Goal: Information Seeking & Learning: Find specific fact

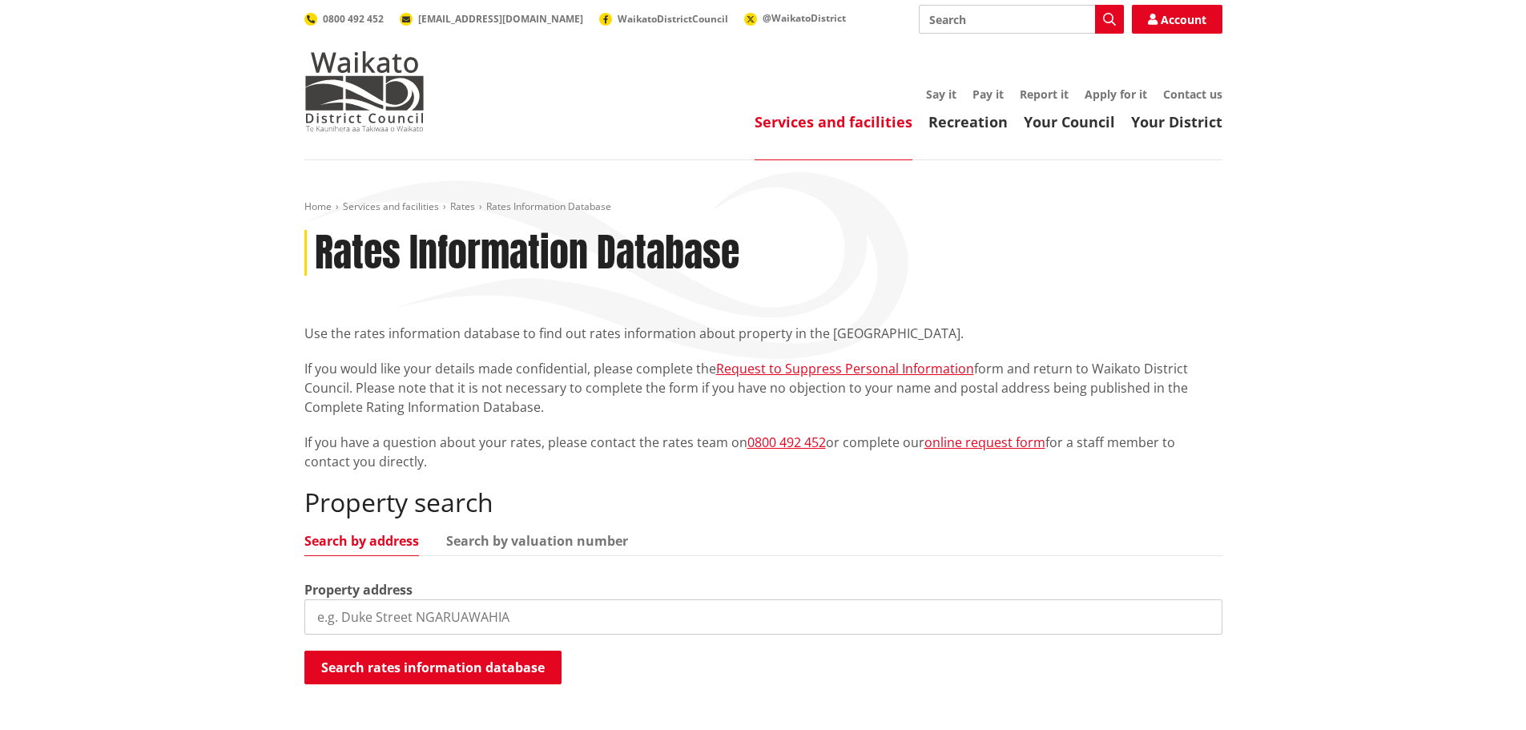
click at [377, 620] on input "search" at bounding box center [763, 616] width 918 height 35
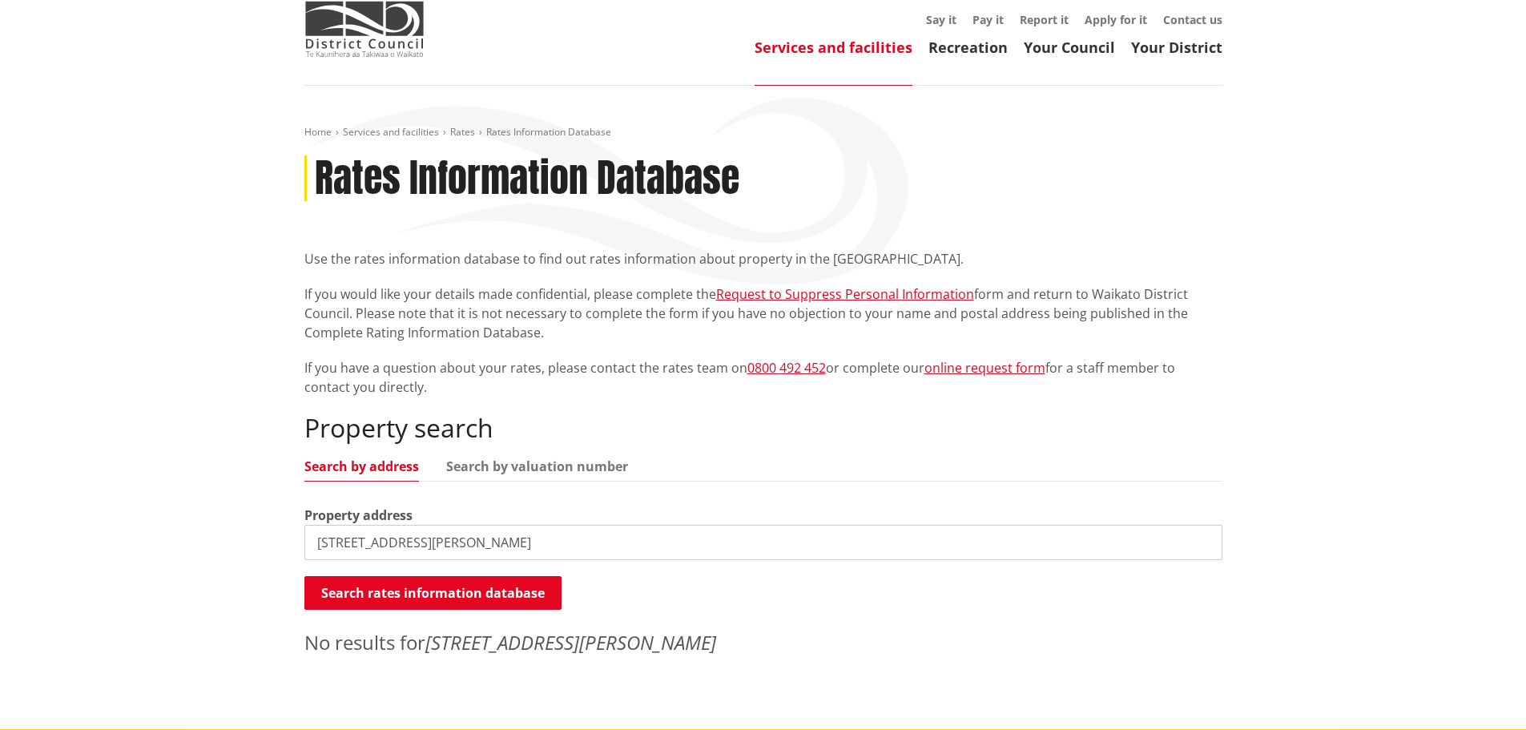
scroll to position [160, 0]
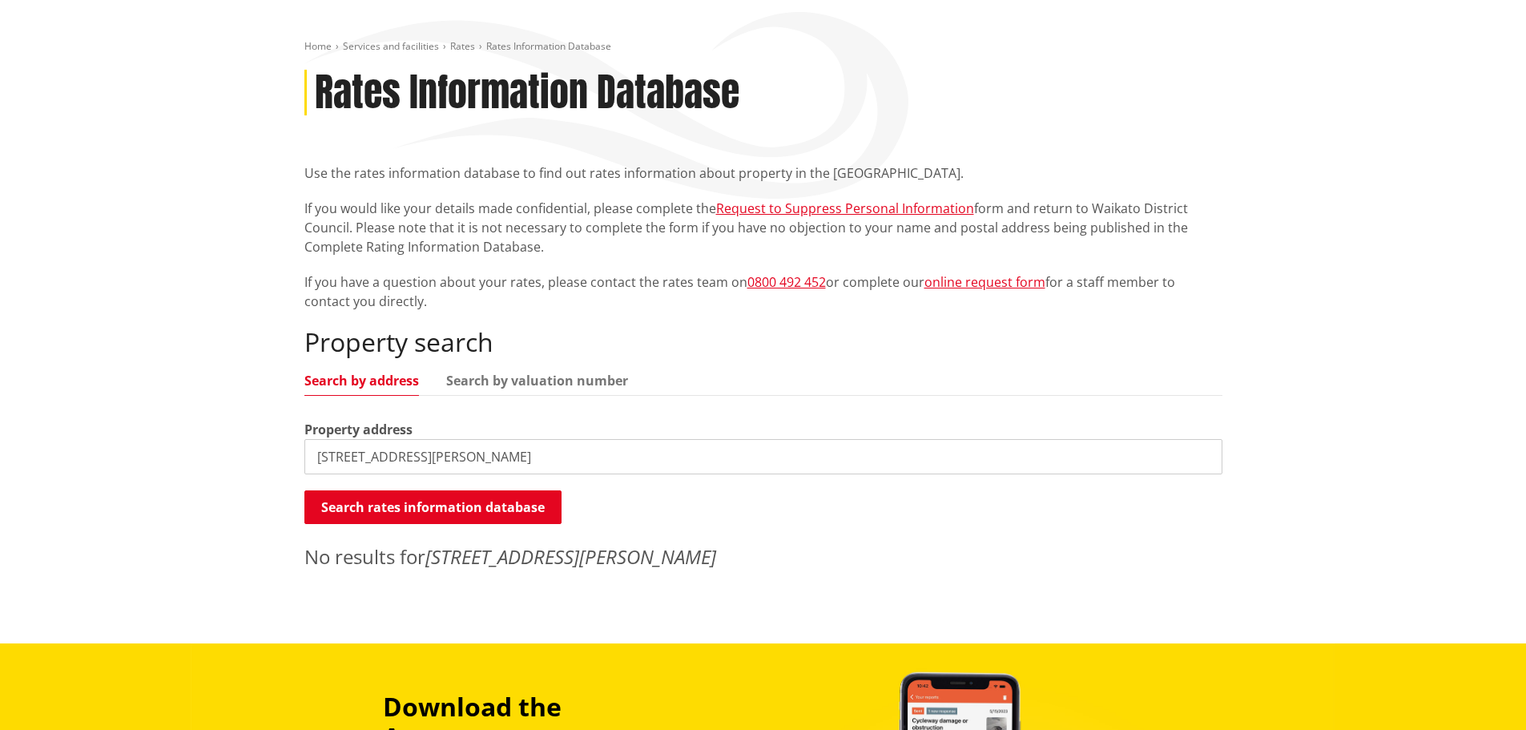
drag, startPoint x: 420, startPoint y: 461, endPoint x: 355, endPoint y: 455, distance: 66.0
click at [355, 455] on input "[STREET_ADDRESS][PERSON_NAME]" at bounding box center [763, 456] width 918 height 35
click at [487, 379] on link "Search by valuation number" at bounding box center [537, 380] width 182 height 13
click at [410, 454] on input "[STREET_ADDRESS][PERSON_NAME]" at bounding box center [763, 456] width 918 height 35
drag, startPoint x: 360, startPoint y: 452, endPoint x: 204, endPoint y: 457, distance: 155.4
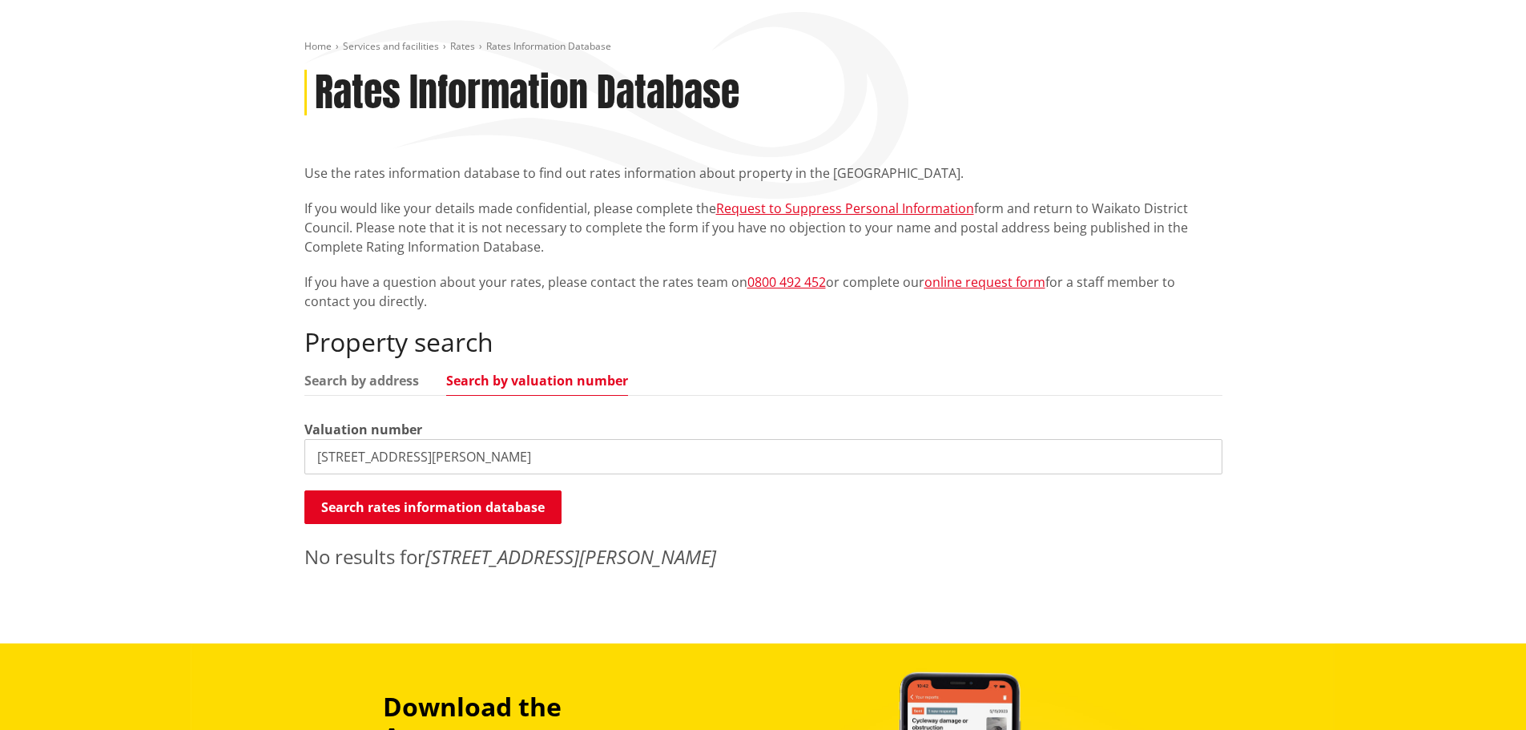
click at [221, 458] on div "Home Services and facilities Rates Rates Information Database Rates Information…" at bounding box center [763, 321] width 1526 height 643
type input "e"
paste input "[PHONE_NUMBER]"
click at [408, 512] on button "Search rates information database" at bounding box center [432, 507] width 257 height 34
click at [376, 376] on link "Search by address" at bounding box center [361, 380] width 115 height 13
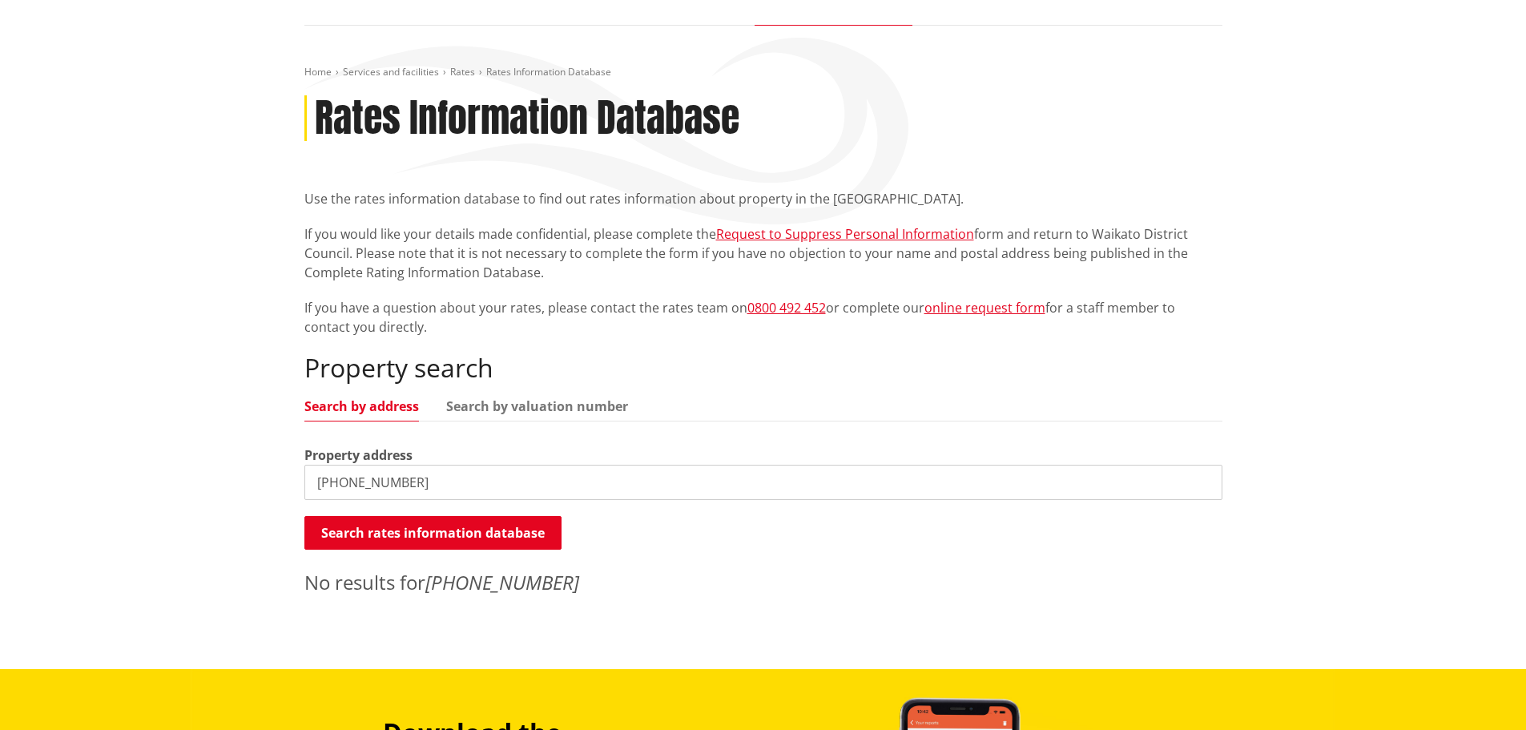
scroll to position [0, 0]
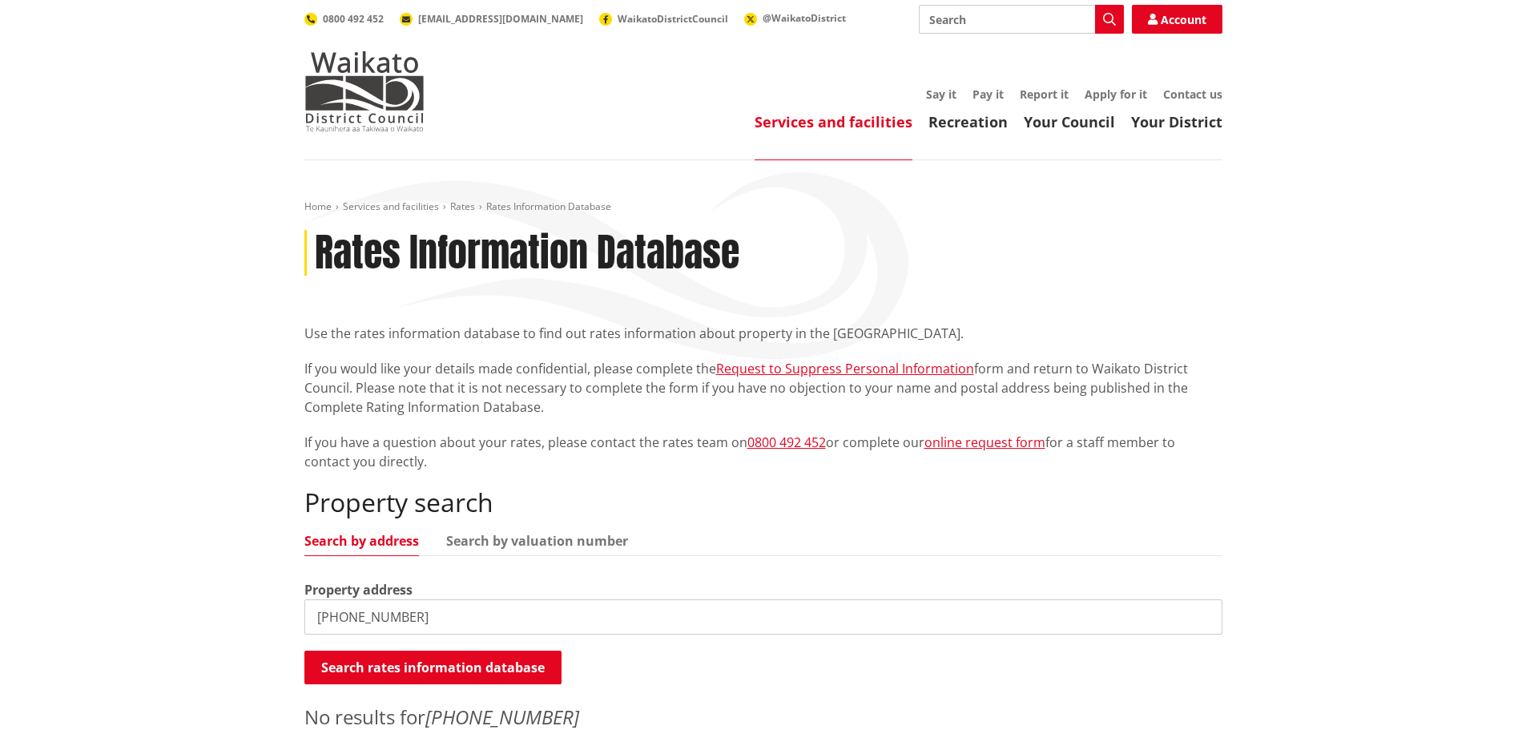
drag, startPoint x: 417, startPoint y: 617, endPoint x: 37, endPoint y: 581, distance: 382.1
click at [37, 581] on div "Home Services and facilities Rates Rates Information Database Rates Information…" at bounding box center [763, 481] width 1526 height 643
type input "[PERSON_NAME]"
